Goal: Check status: Check status

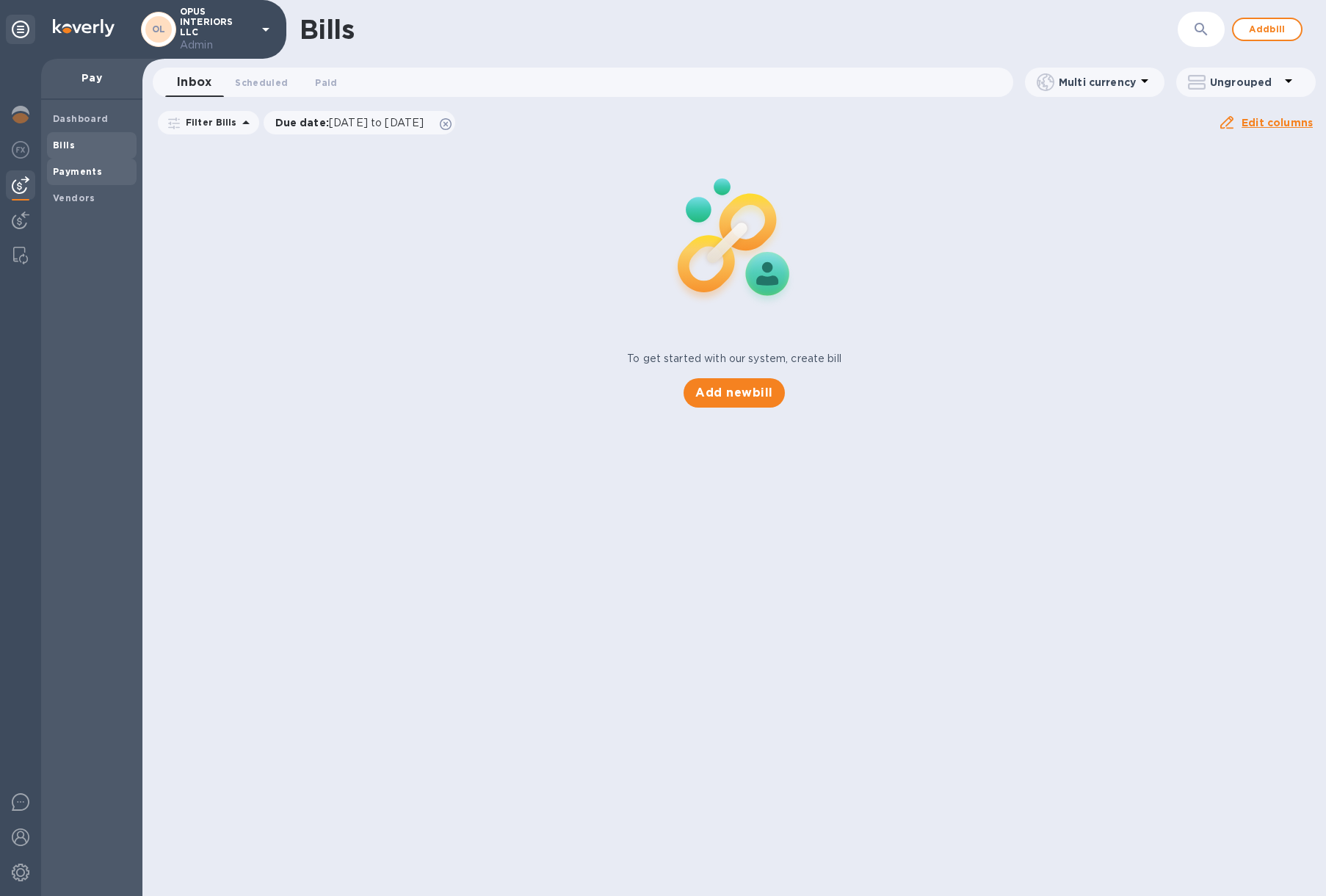
click at [86, 160] on div "Payments" at bounding box center [92, 172] width 89 height 27
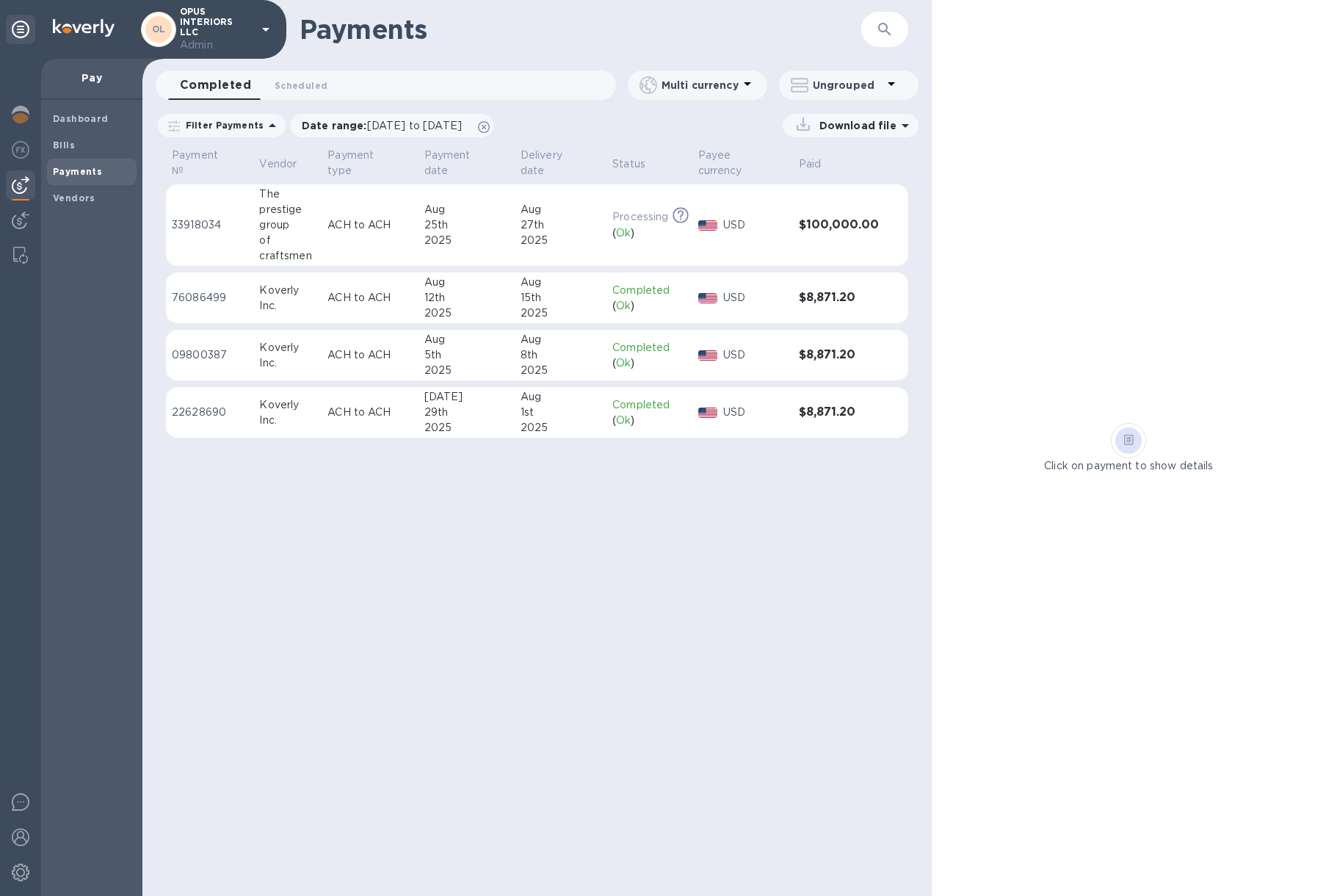
click at [403, 210] on td "ACH to ACH" at bounding box center [370, 225] width 96 height 82
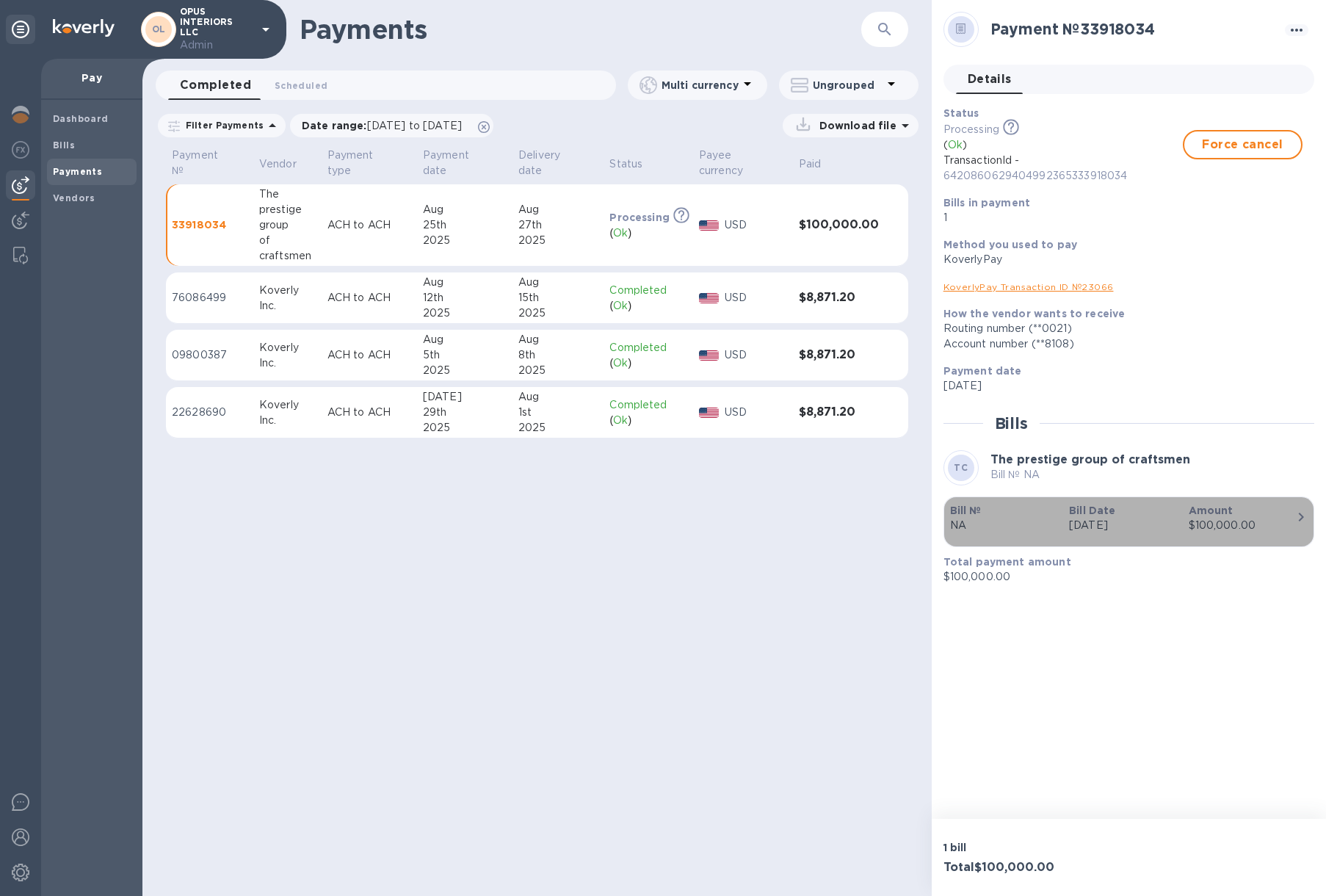
click at [1075, 518] on p "Aug 25th 2025" at bounding box center [1123, 526] width 107 height 15
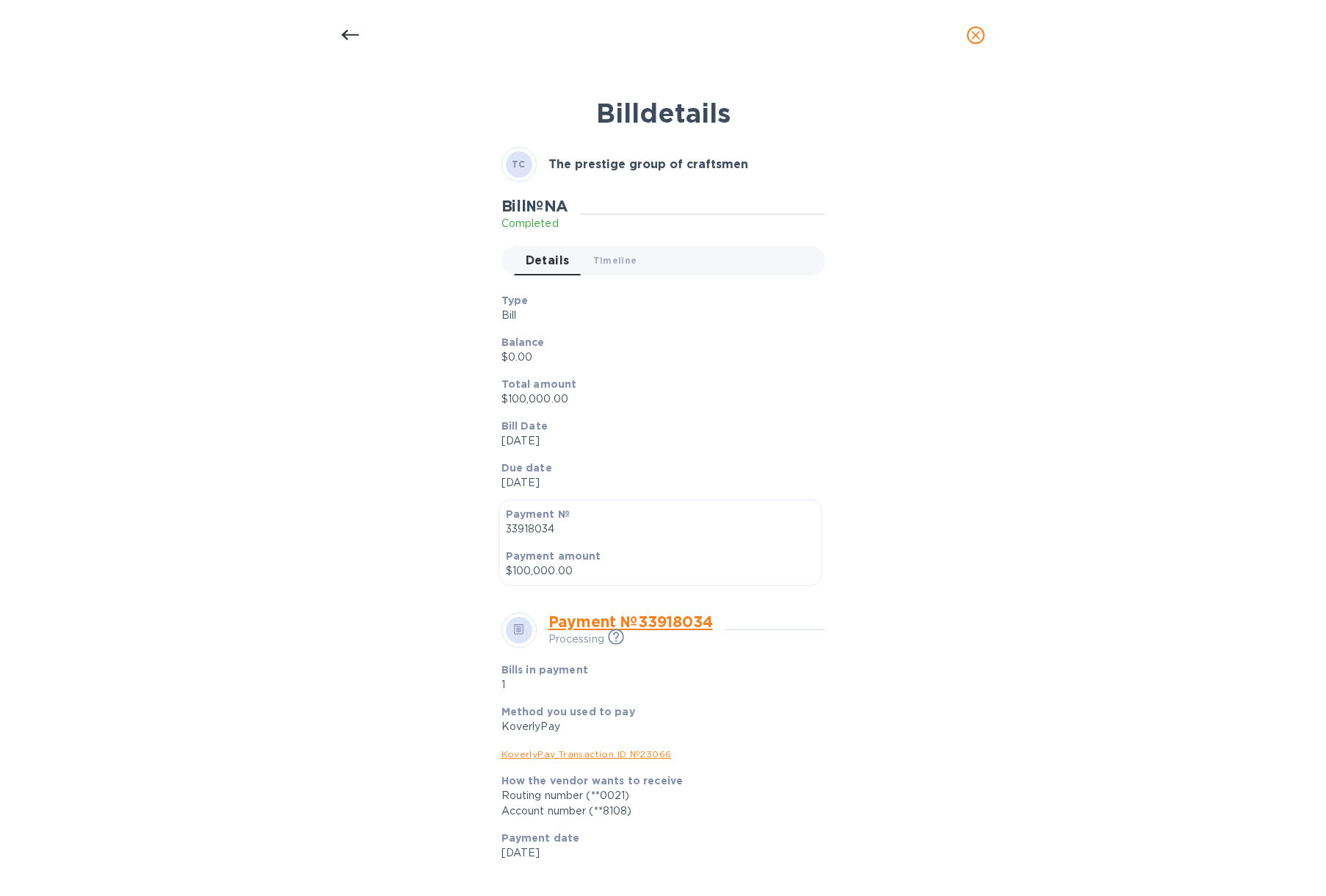
scroll to position [200, 0]
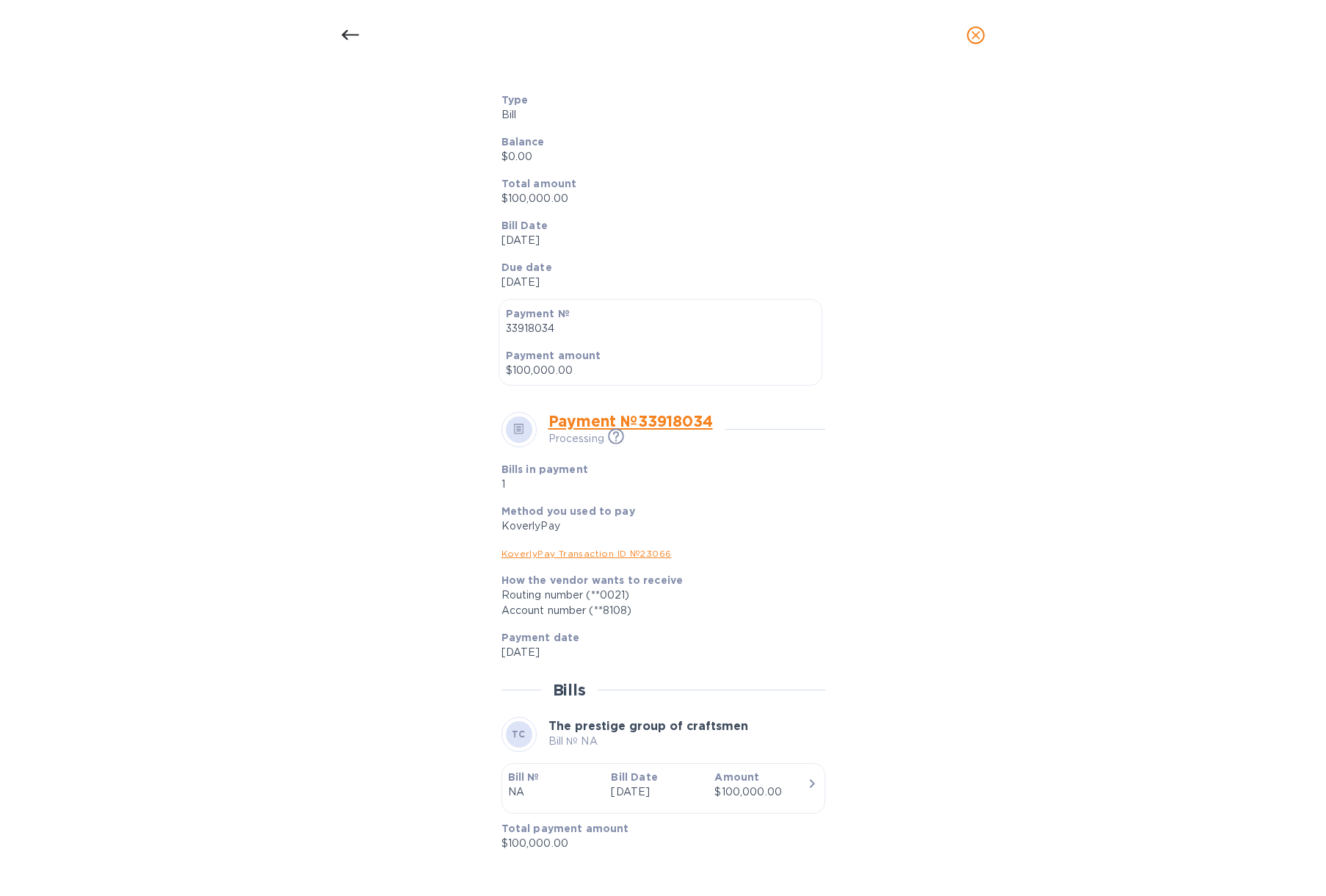
click at [658, 782] on p "Bill Date" at bounding box center [657, 777] width 92 height 15
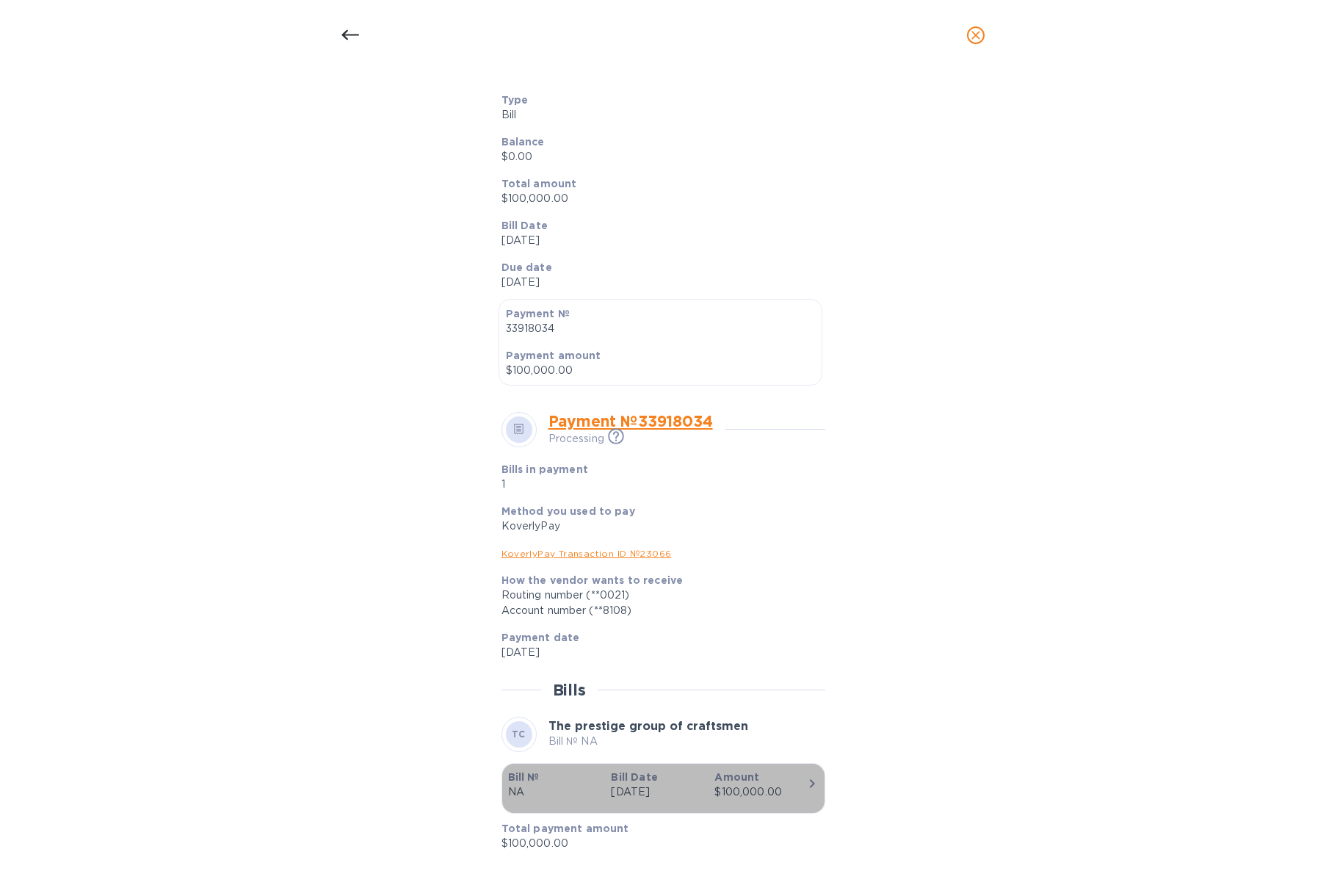
click at [810, 775] on icon "button" at bounding box center [812, 783] width 18 height 18
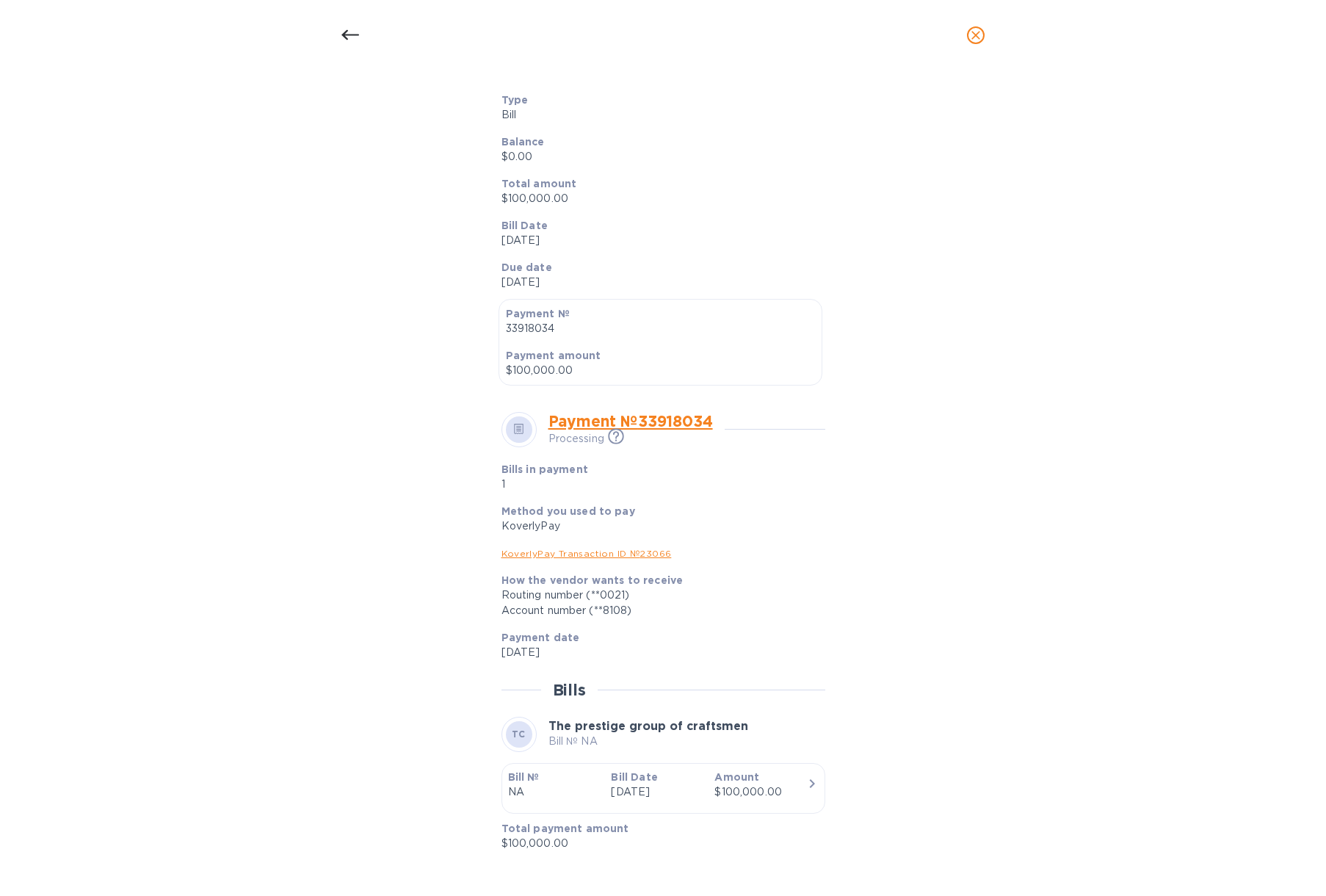
scroll to position [0, 0]
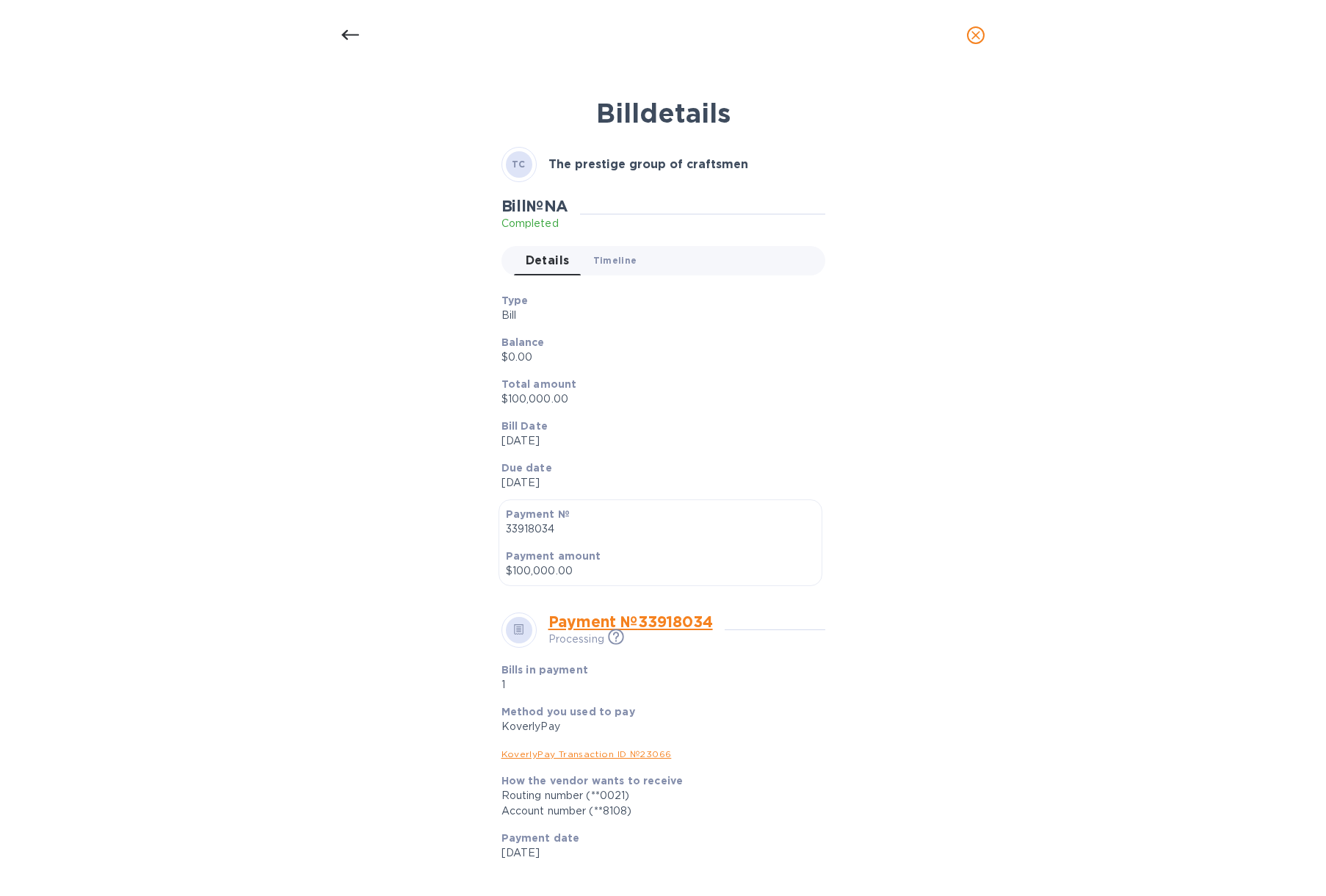
click at [597, 250] on button "Timeline 0" at bounding box center [615, 260] width 67 height 29
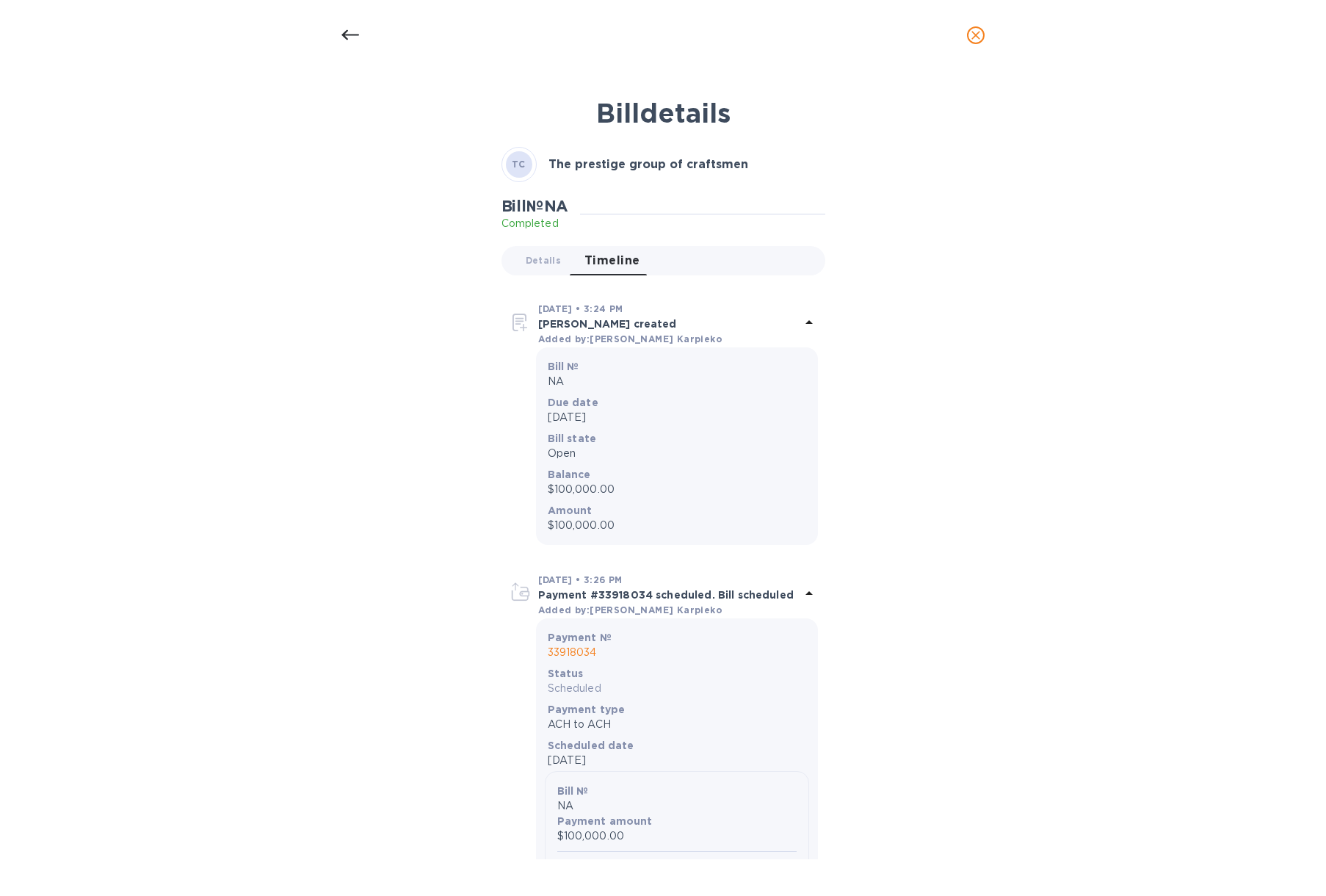
click at [615, 266] on span "Timeline 0" at bounding box center [612, 260] width 56 height 21
click at [542, 249] on button "Details 0" at bounding box center [543, 260] width 59 height 29
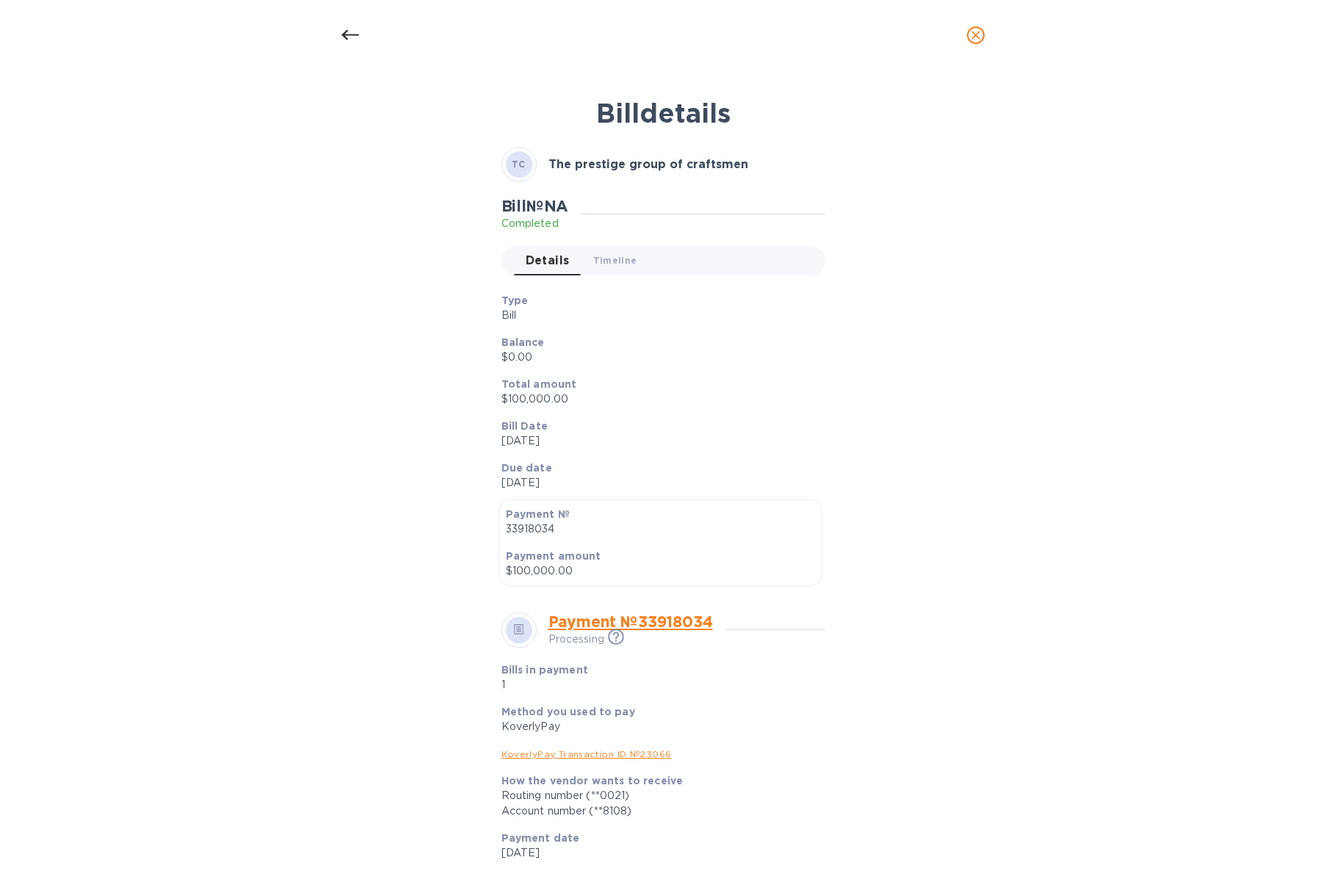
click at [618, 276] on div "Bill № NA Completed Details 0 Timeline 0" at bounding box center [664, 241] width 330 height 95
click at [611, 260] on span "Timeline 0" at bounding box center [616, 260] width 44 height 15
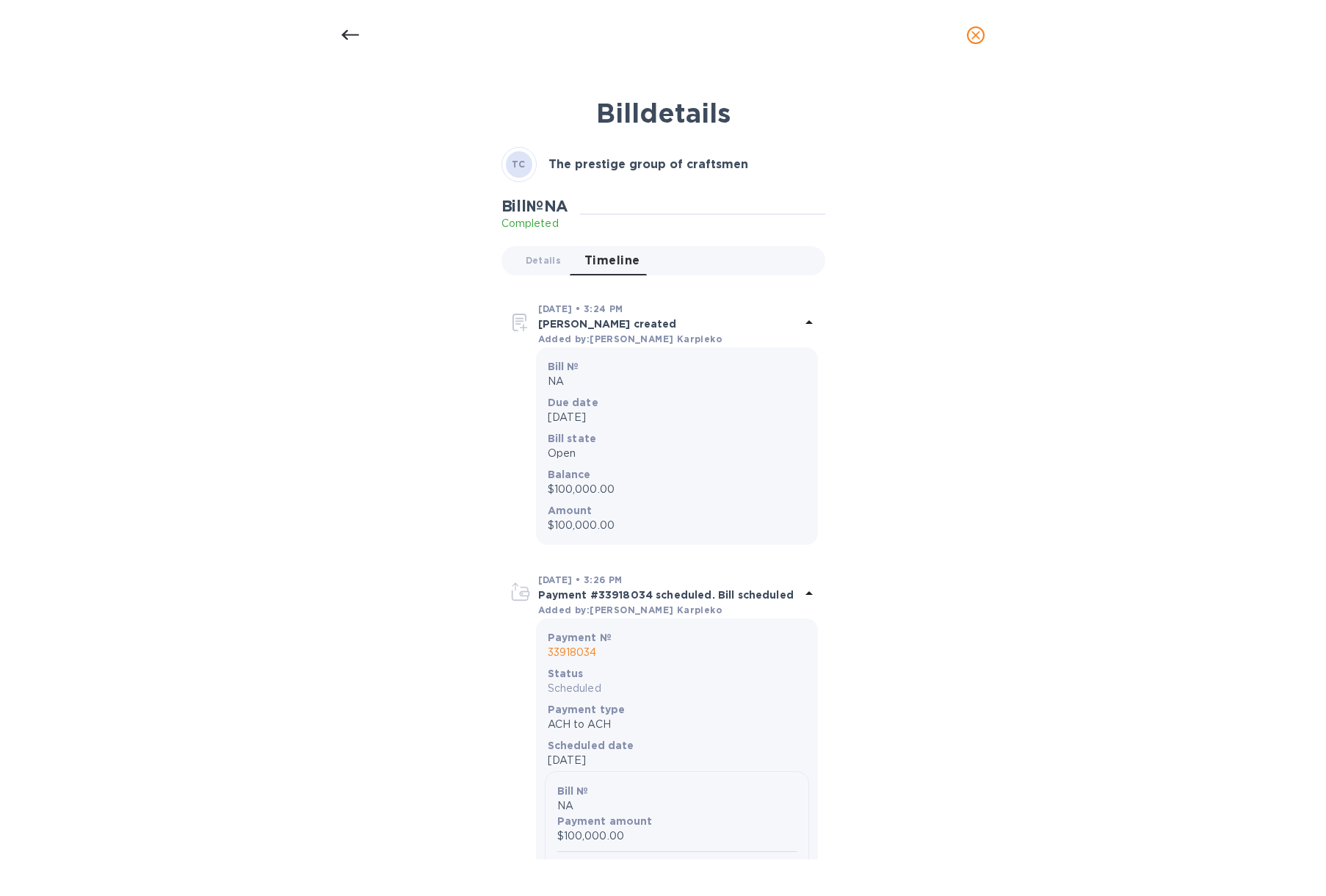
click at [345, 34] on icon at bounding box center [350, 34] width 18 height 10
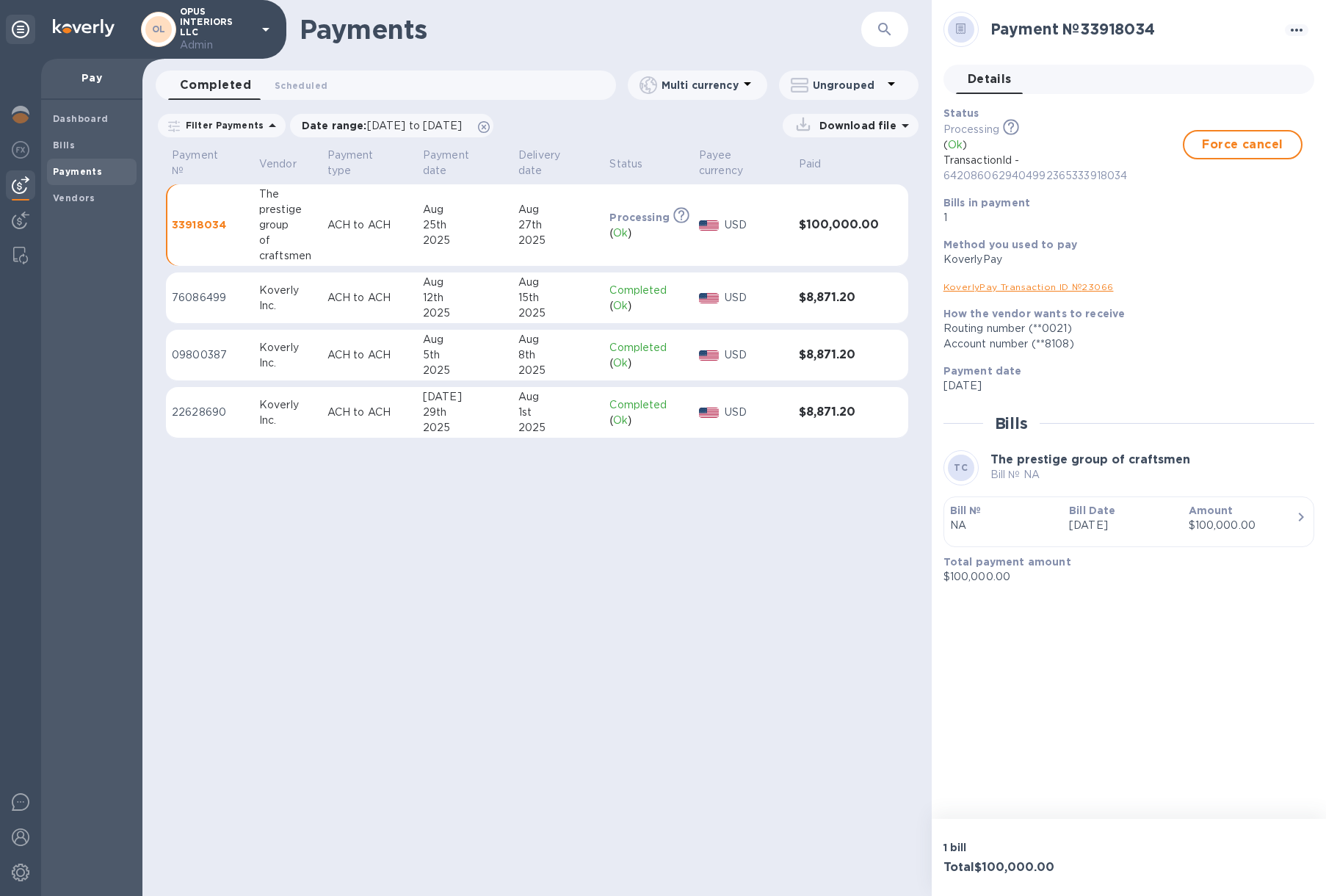
click at [1009, 535] on div "button" at bounding box center [1129, 537] width 357 height 8
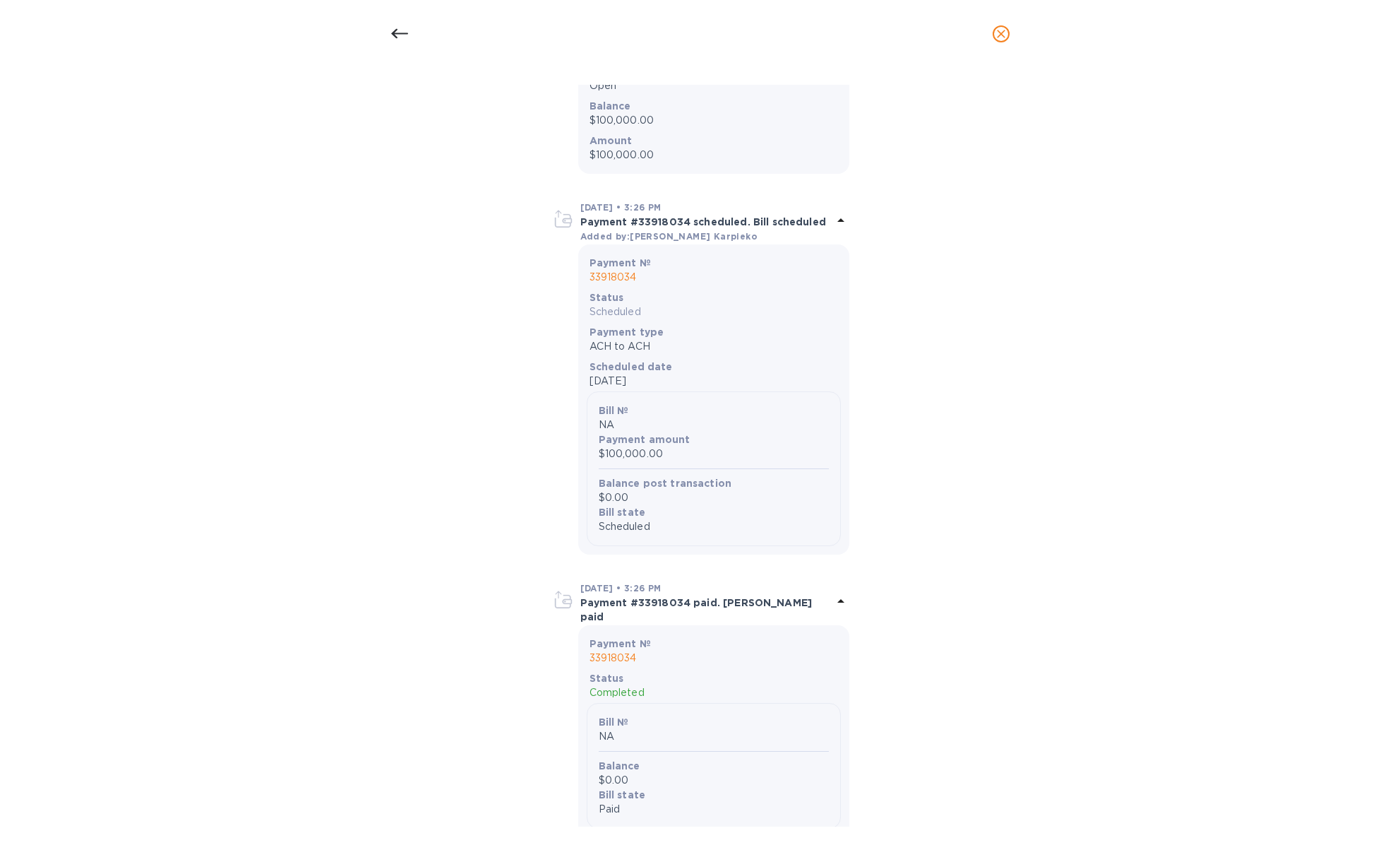
scroll to position [418, 0]
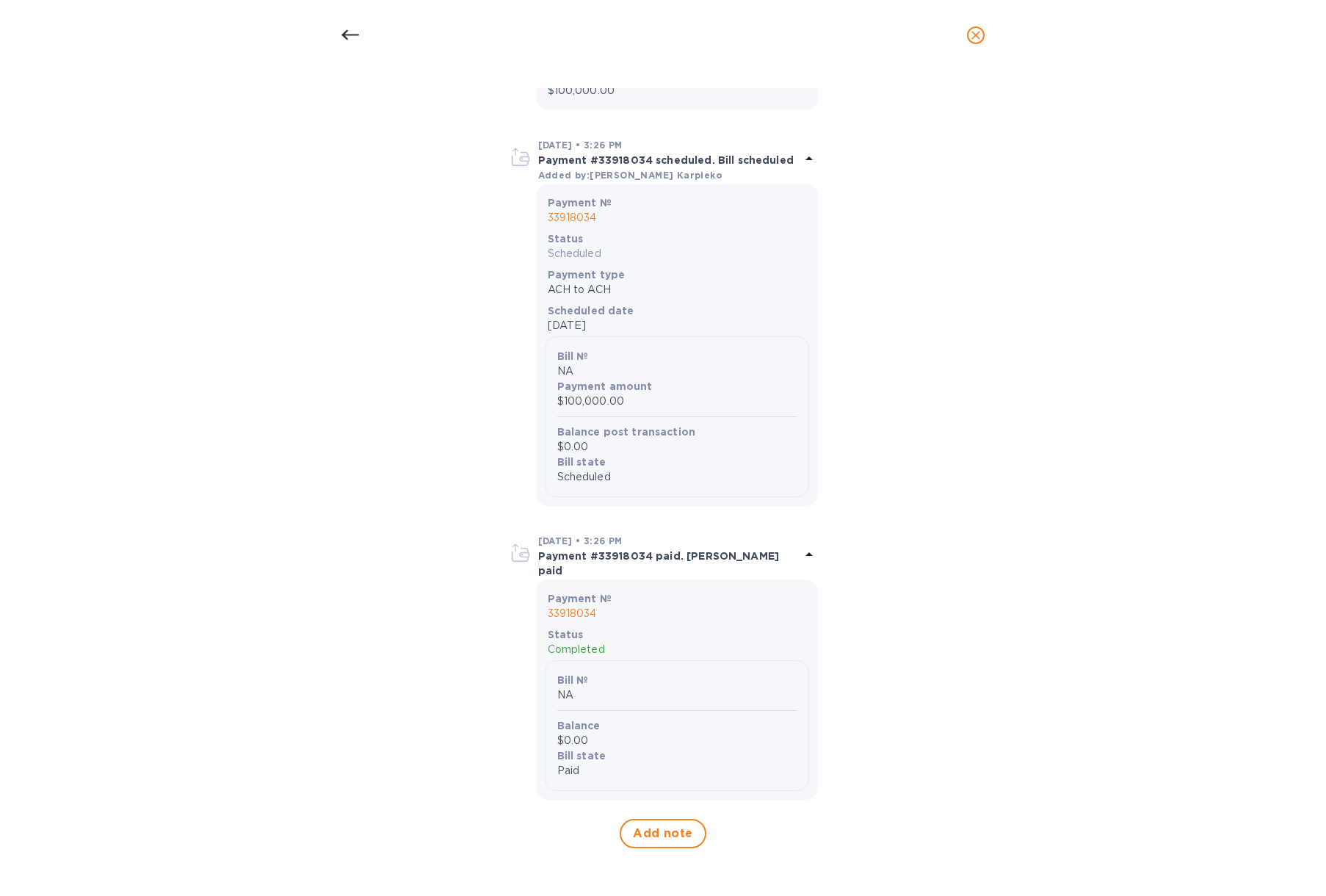
click at [355, 40] on icon at bounding box center [350, 35] width 18 height 18
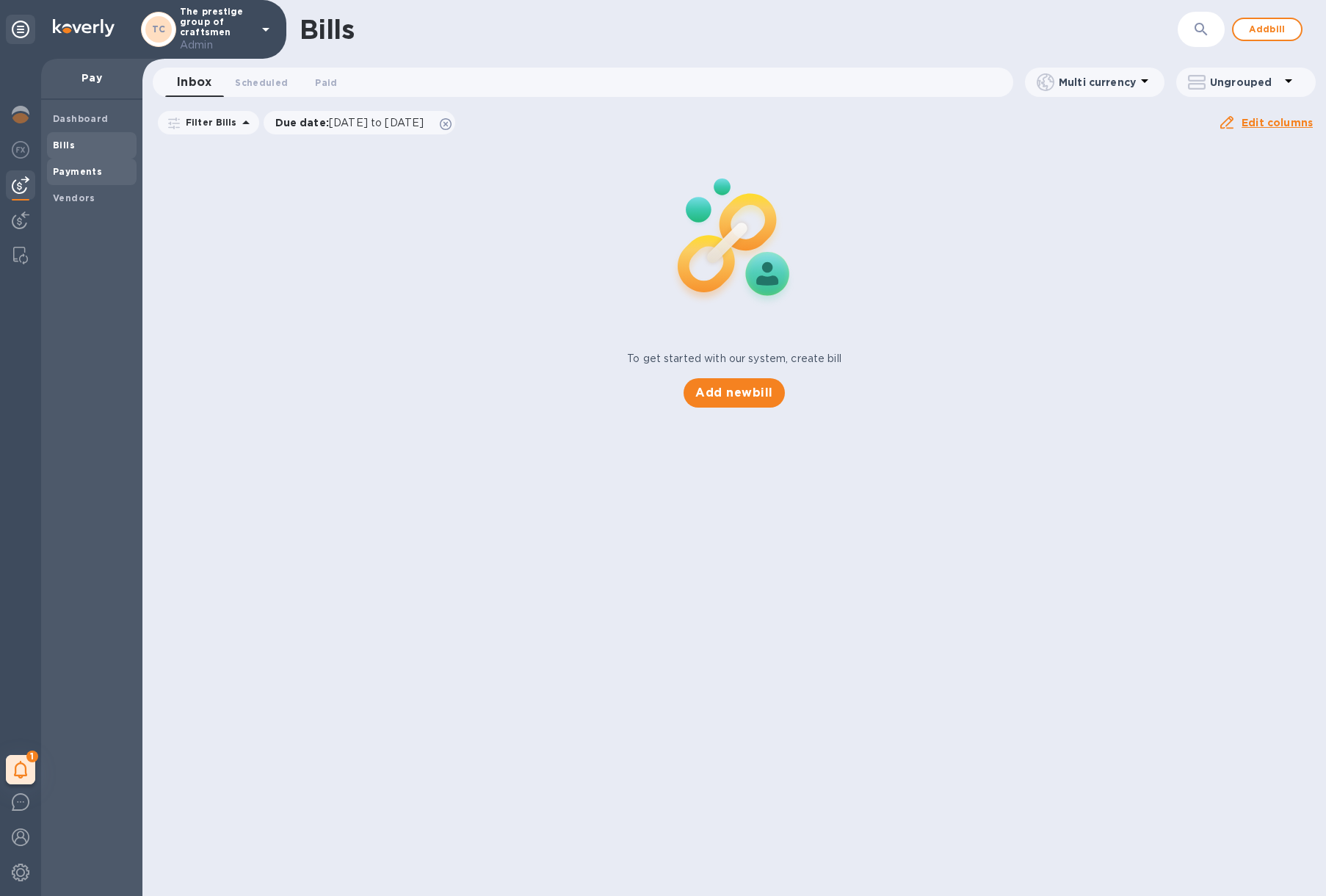
click at [106, 175] on span "Payments" at bounding box center [92, 171] width 78 height 15
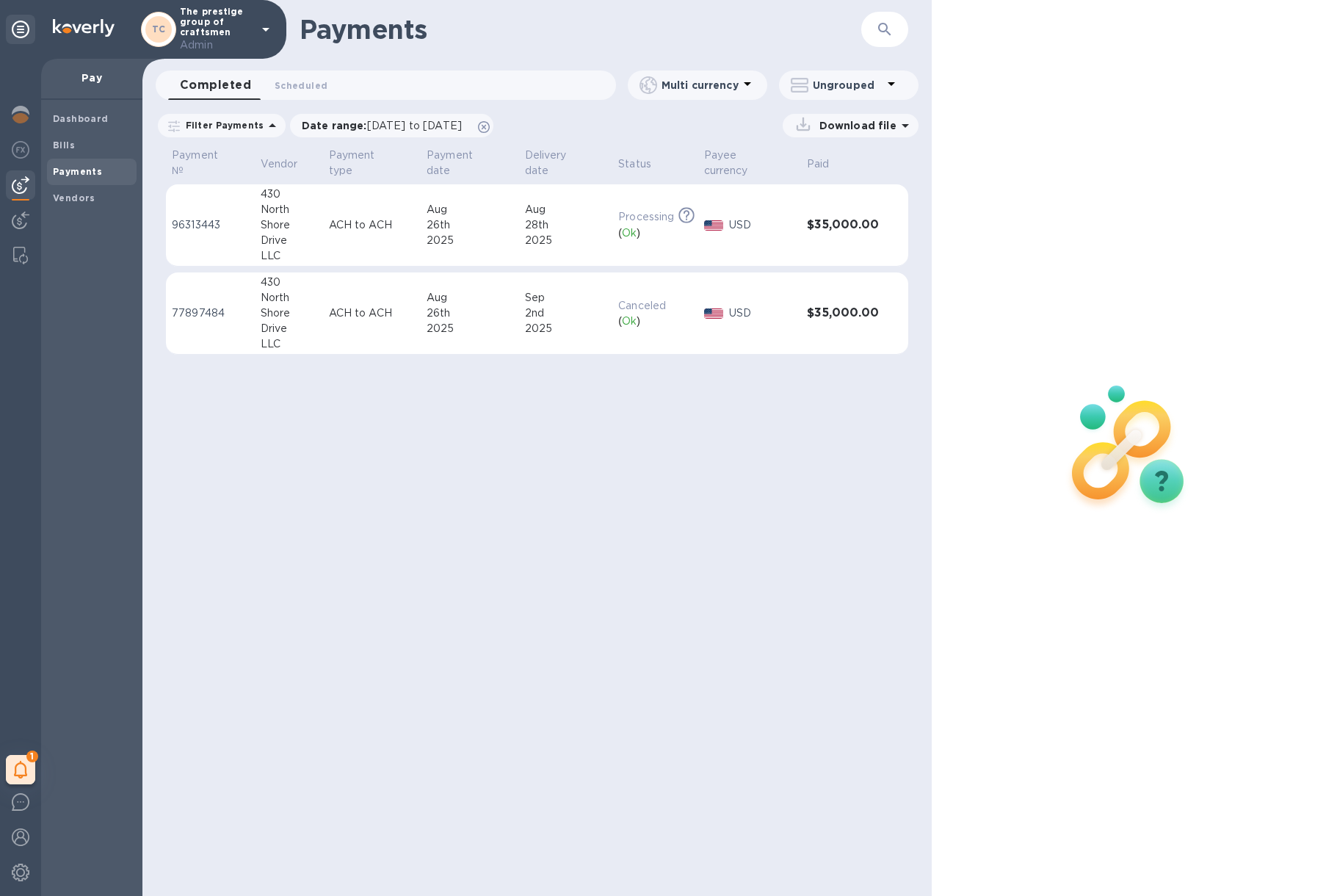
click at [577, 229] on div "28th" at bounding box center [566, 225] width 82 height 15
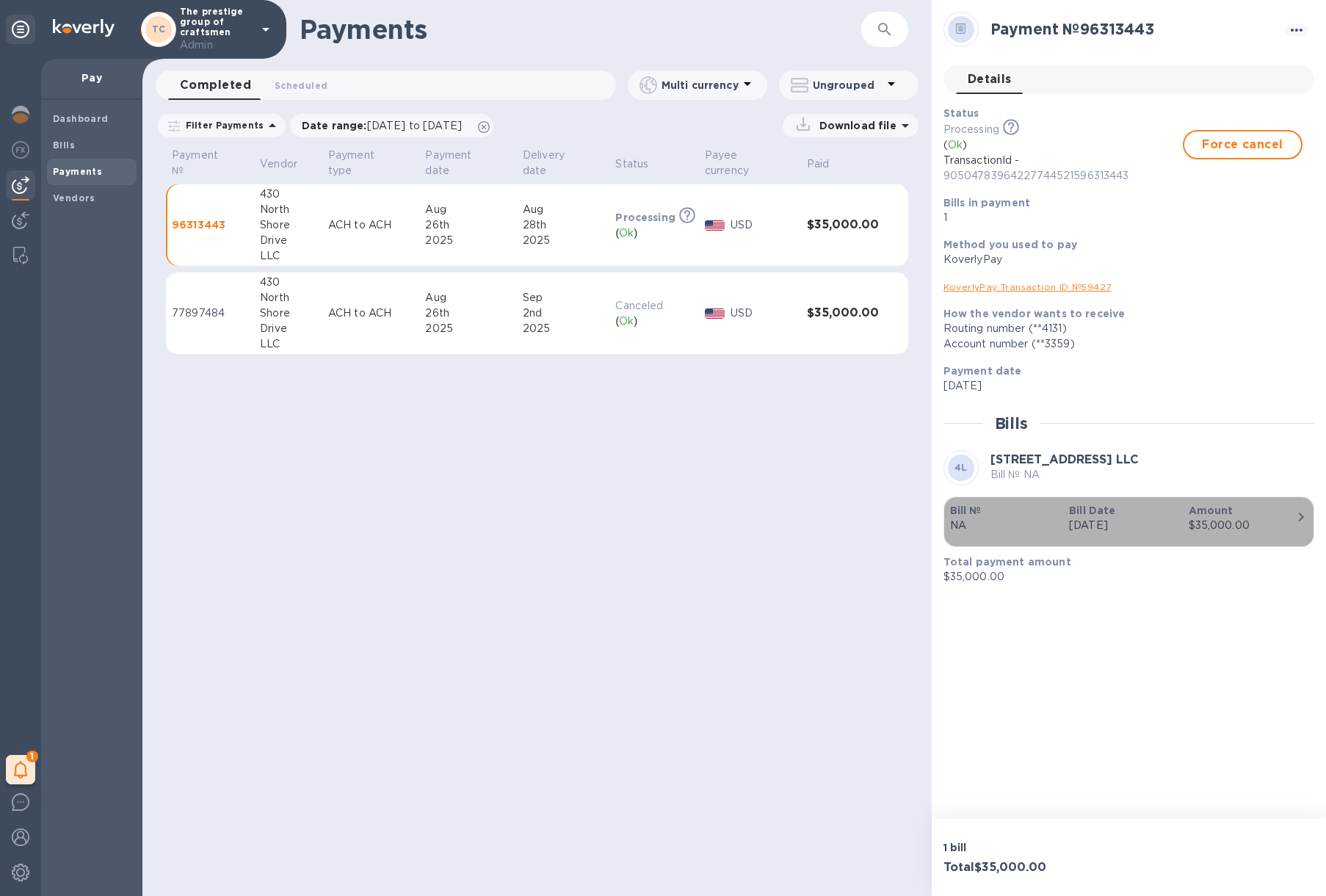
click at [1096, 517] on p "Bill Date" at bounding box center [1123, 510] width 107 height 15
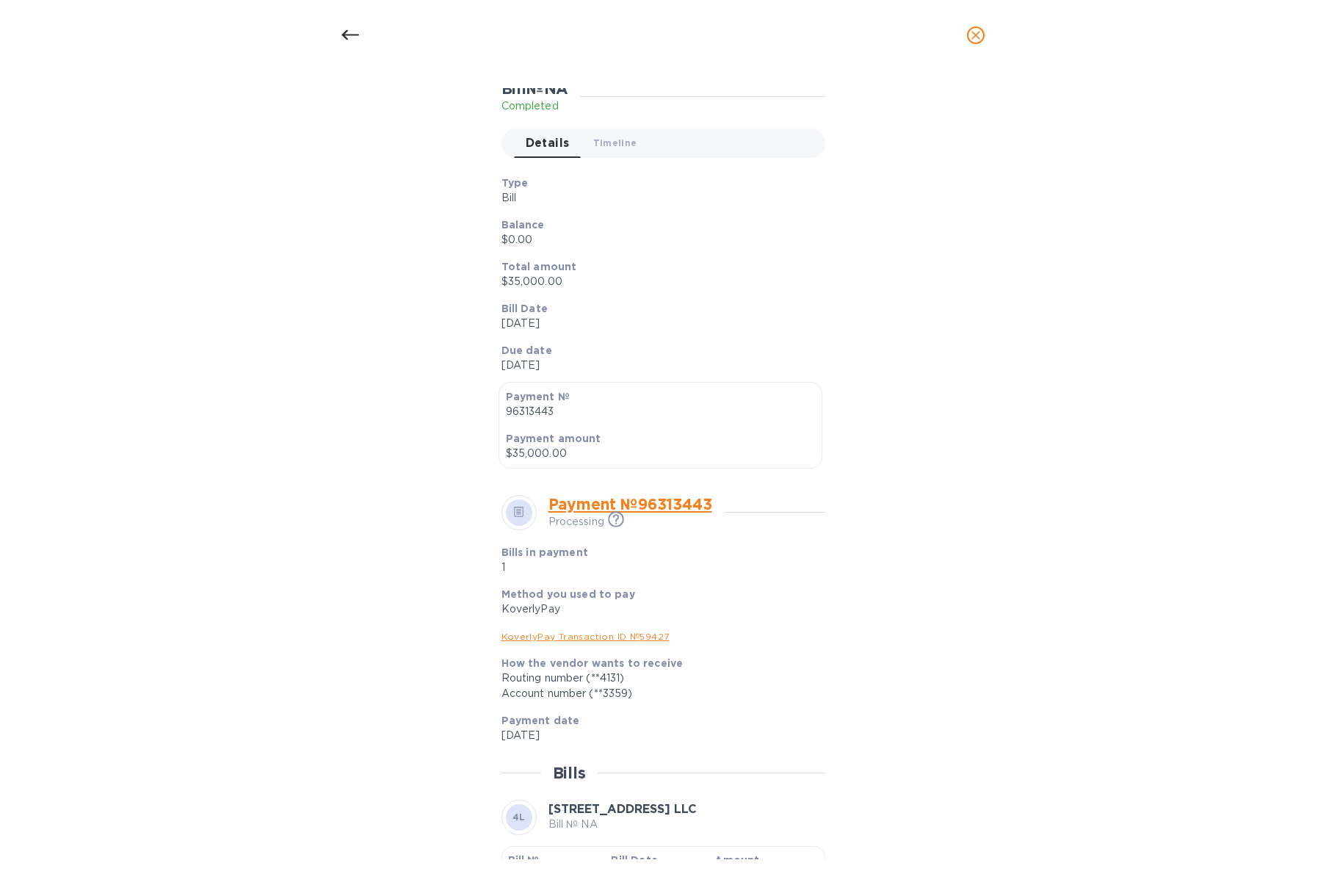
scroll to position [200, 0]
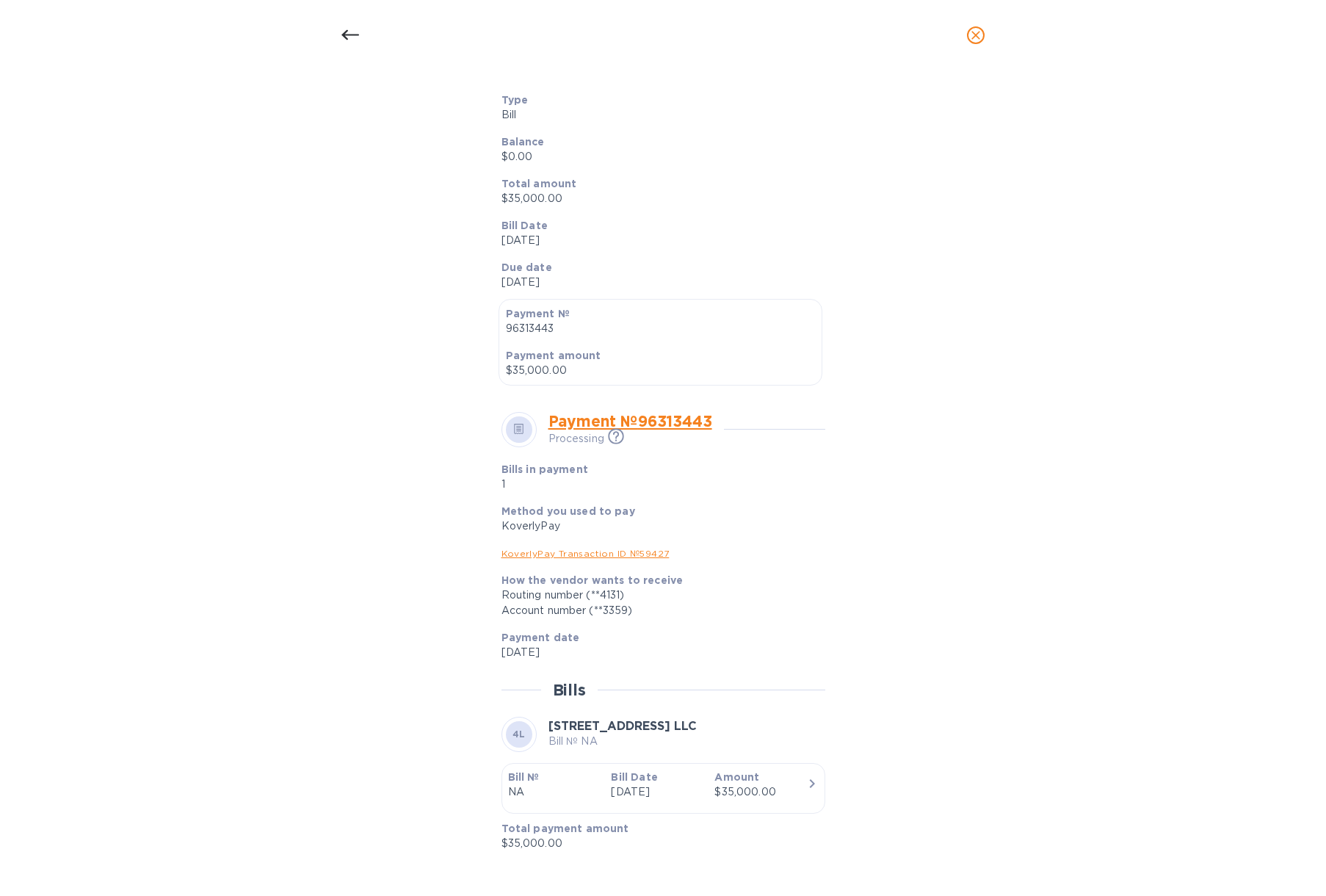
click at [635, 798] on p "[DATE]" at bounding box center [657, 792] width 92 height 15
click at [824, 801] on div "Payment № 96313443 Processing This payment is under compliance review, which ma…" at bounding box center [663, 632] width 335 height 451
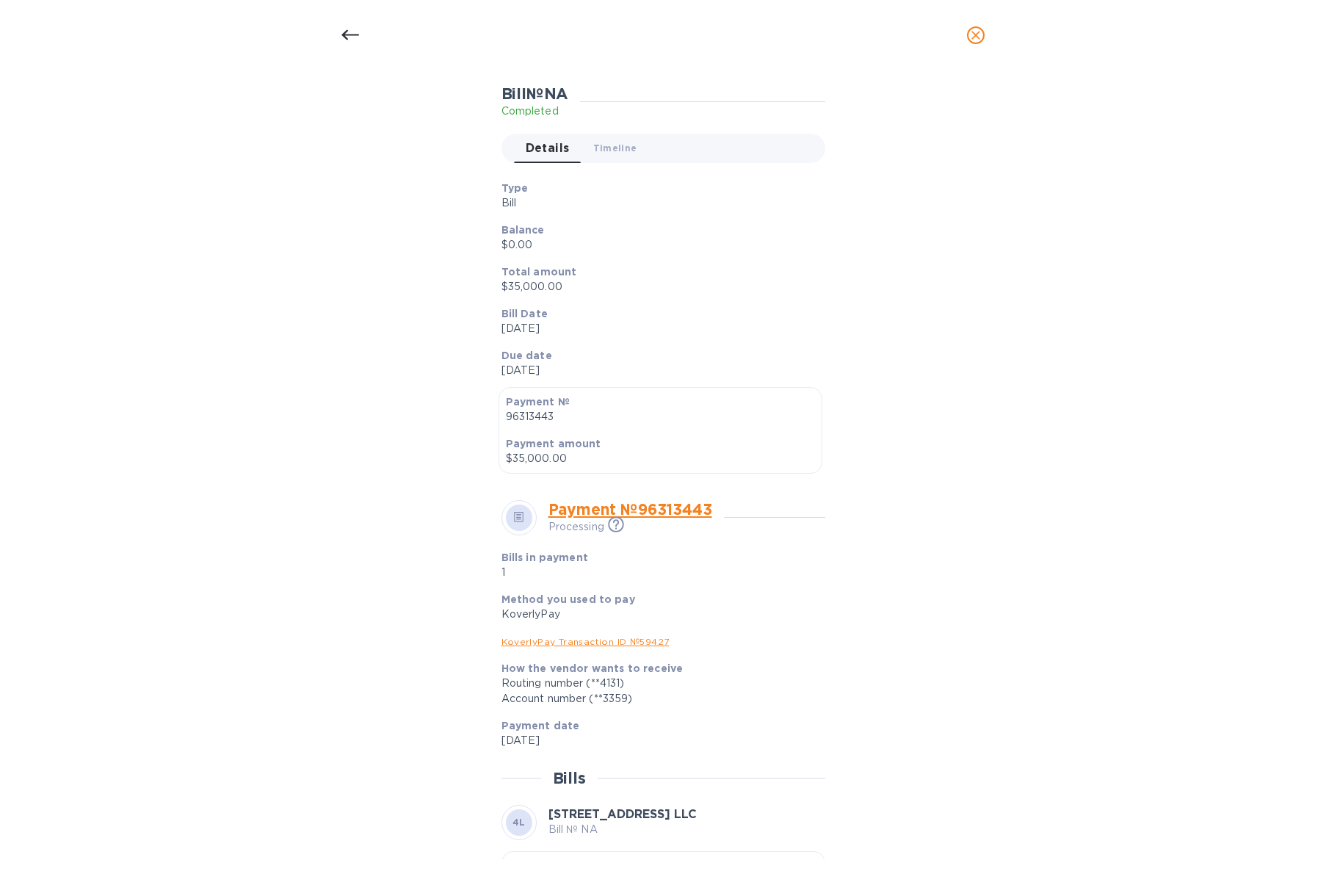
scroll to position [0, 0]
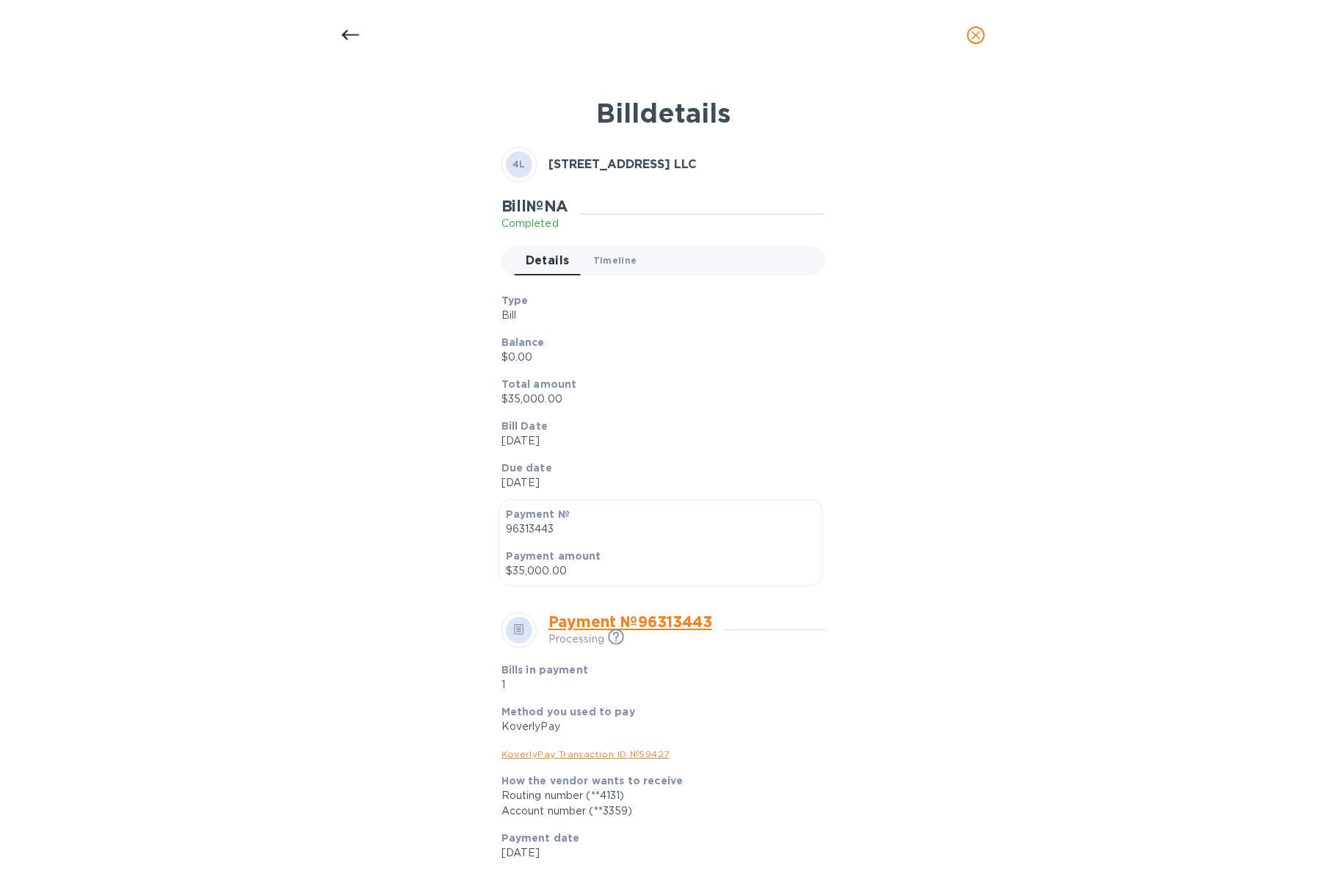
click at [598, 259] on span "Timeline 0" at bounding box center [616, 260] width 44 height 15
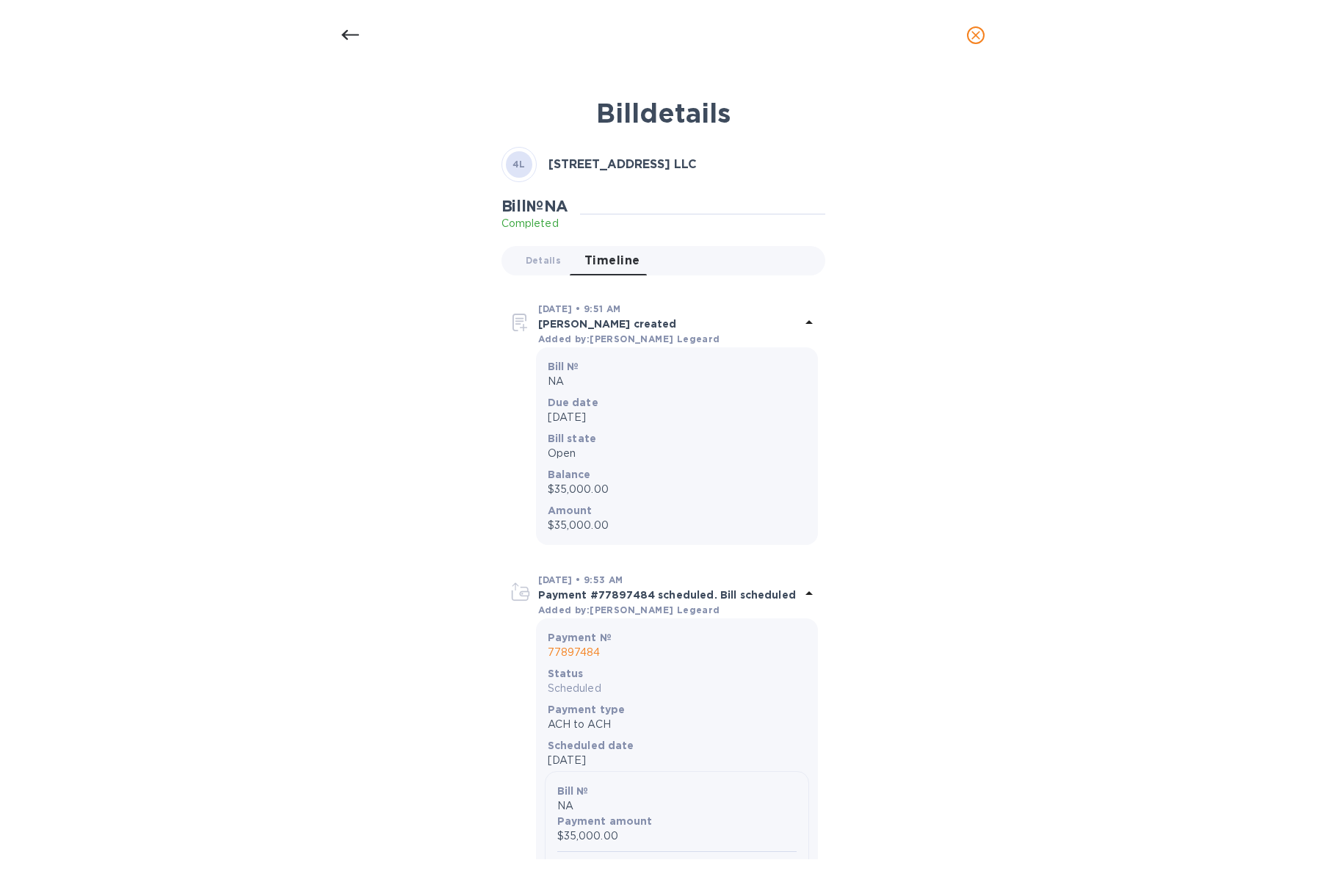
click at [345, 40] on icon at bounding box center [350, 35] width 18 height 18
